Goal: Check status: Check status

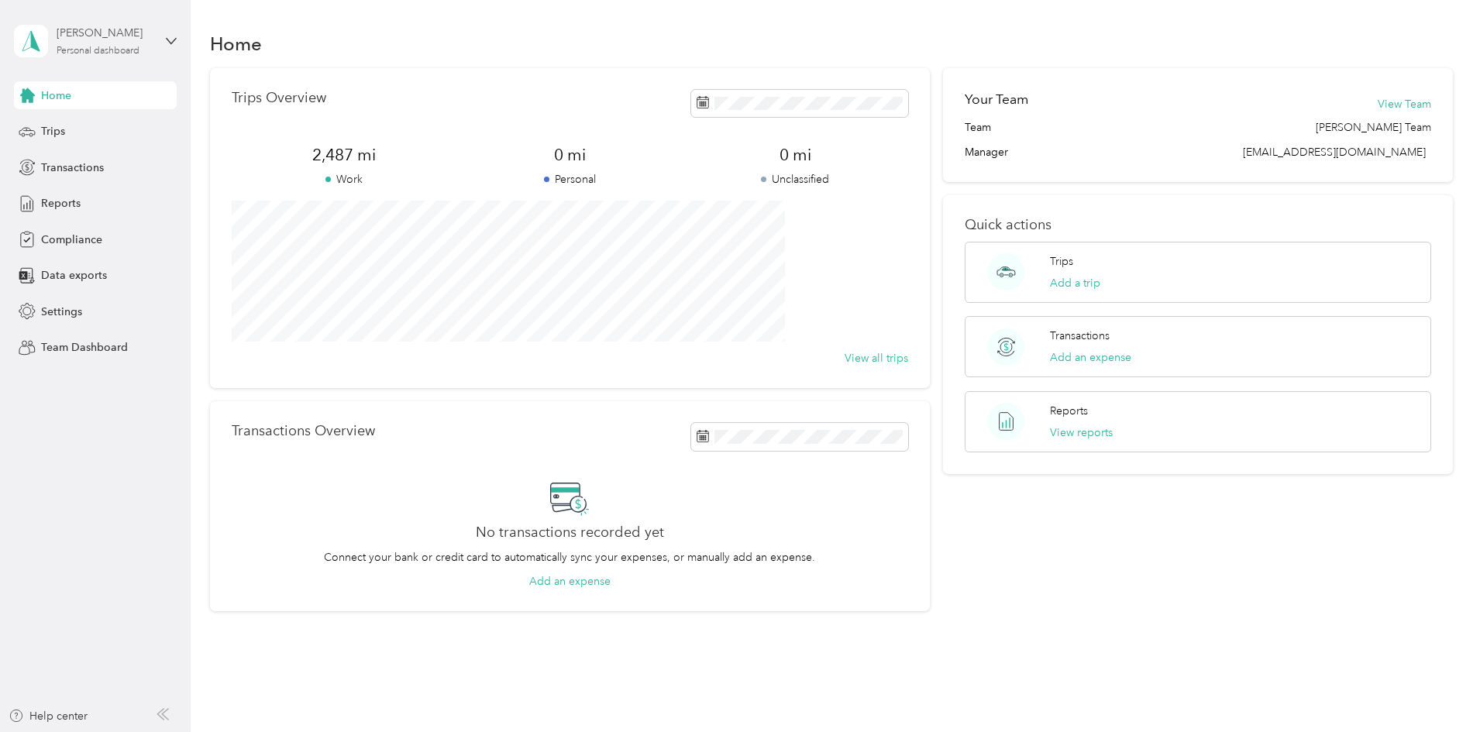
click at [113, 46] on div "Personal dashboard" at bounding box center [98, 50] width 83 height 9
click at [105, 126] on div "Team dashboard" at bounding box center [69, 127] width 83 height 16
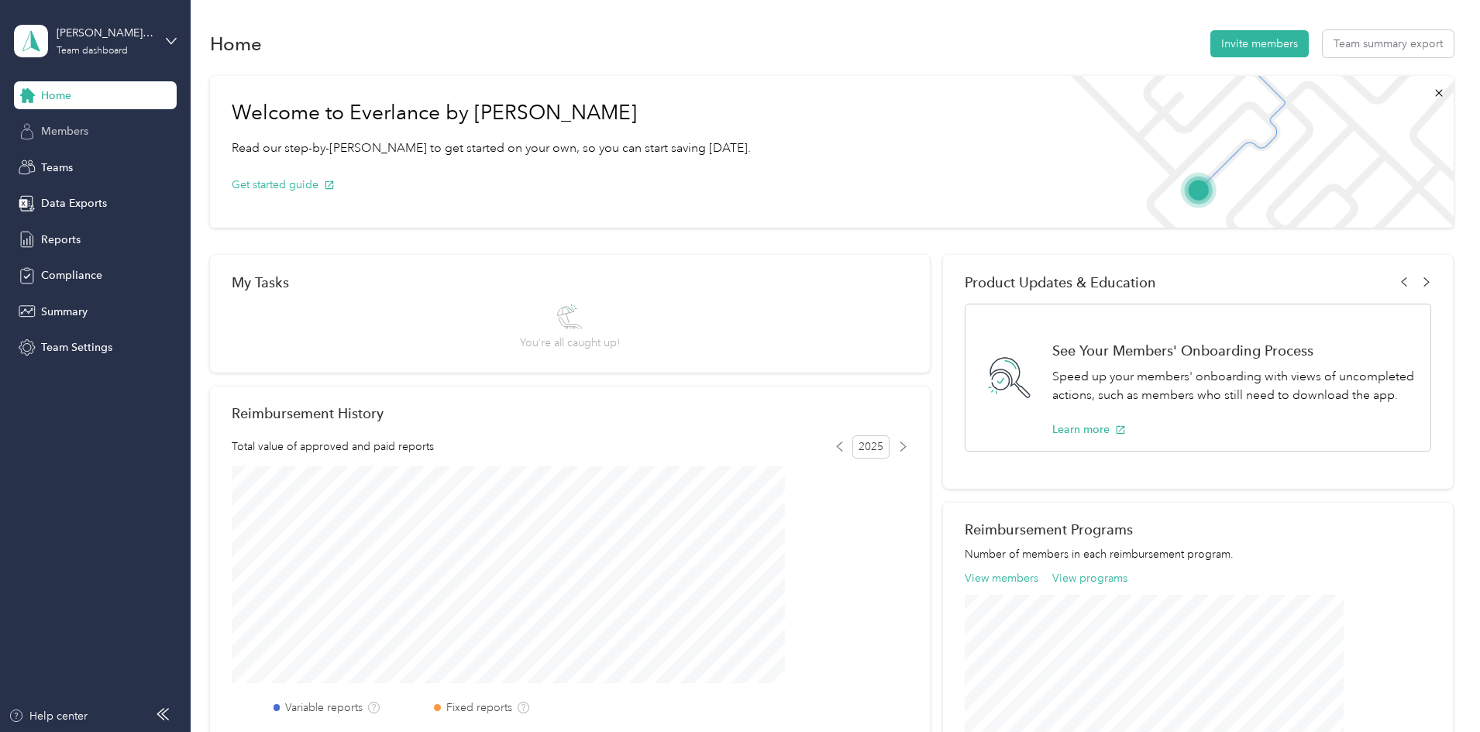
click at [78, 130] on span "Members" at bounding box center [64, 131] width 47 height 16
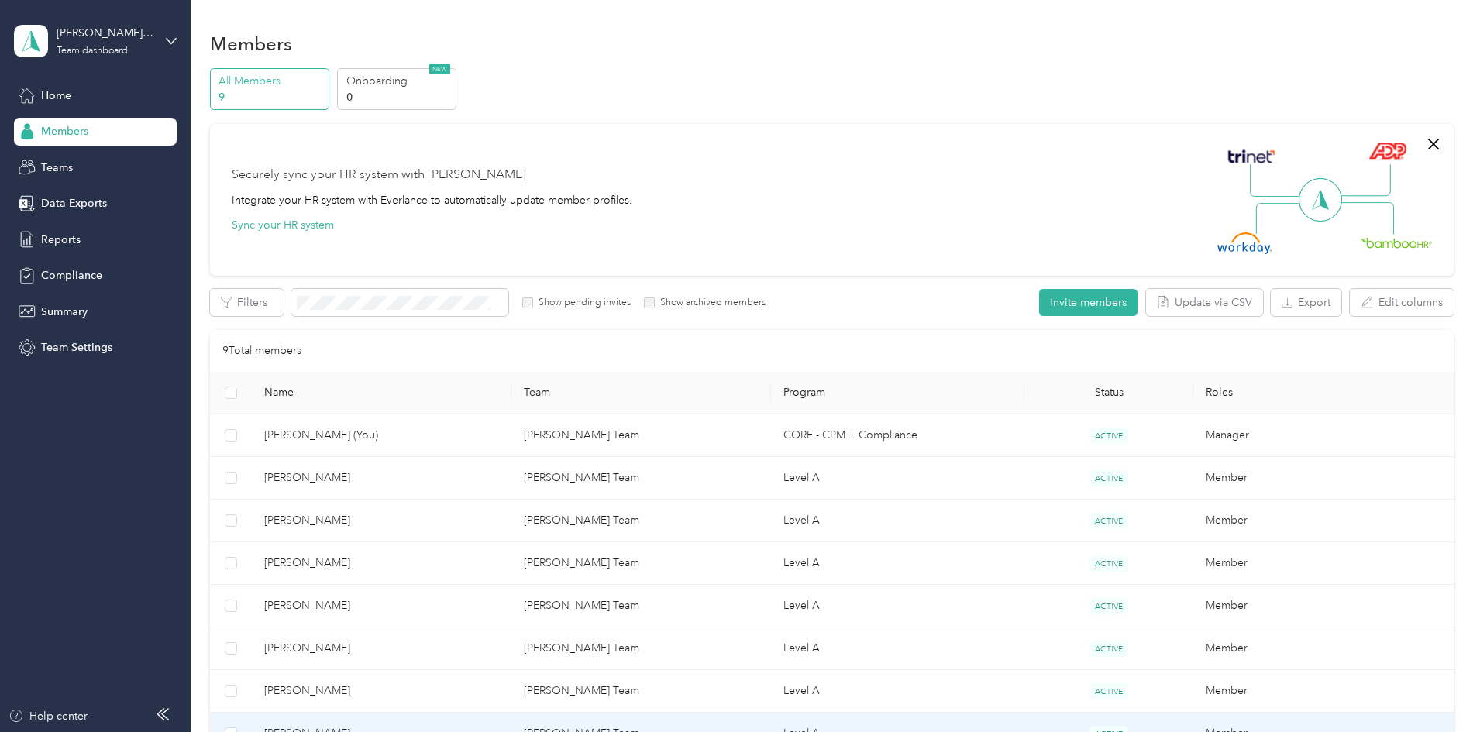
click at [428, 725] on span "[PERSON_NAME]" at bounding box center [381, 733] width 235 height 17
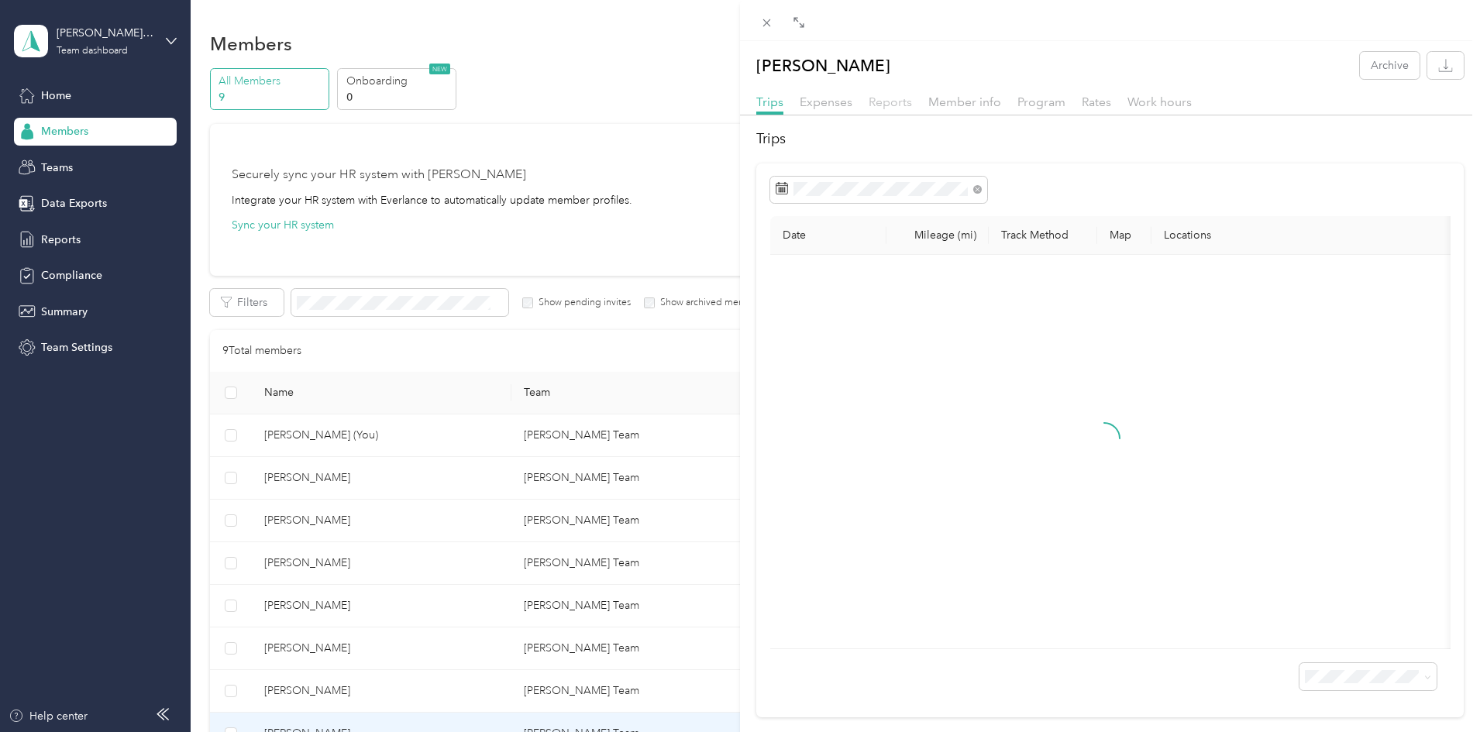
click at [896, 96] on span "Reports" at bounding box center [889, 102] width 43 height 15
